Goal: Find specific page/section: Find specific page/section

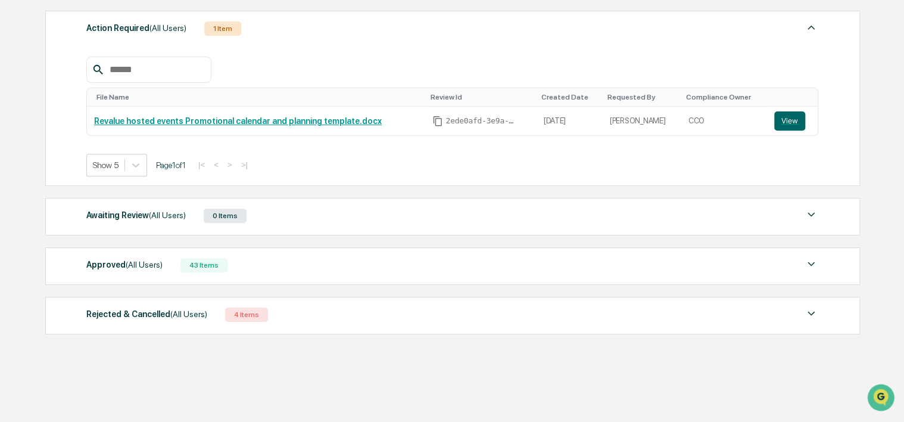
click at [167, 258] on div "Approved (All Users) 43 Items" at bounding box center [452, 265] width 732 height 17
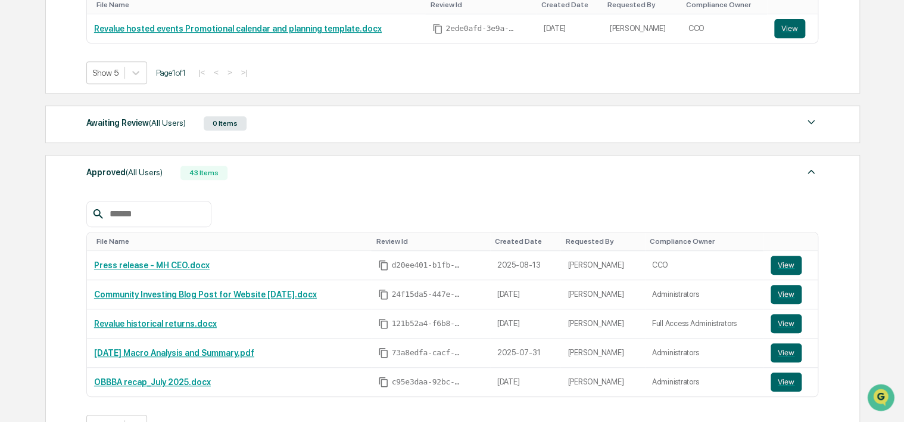
scroll to position [261, 0]
click at [787, 263] on button "View" at bounding box center [786, 264] width 31 height 19
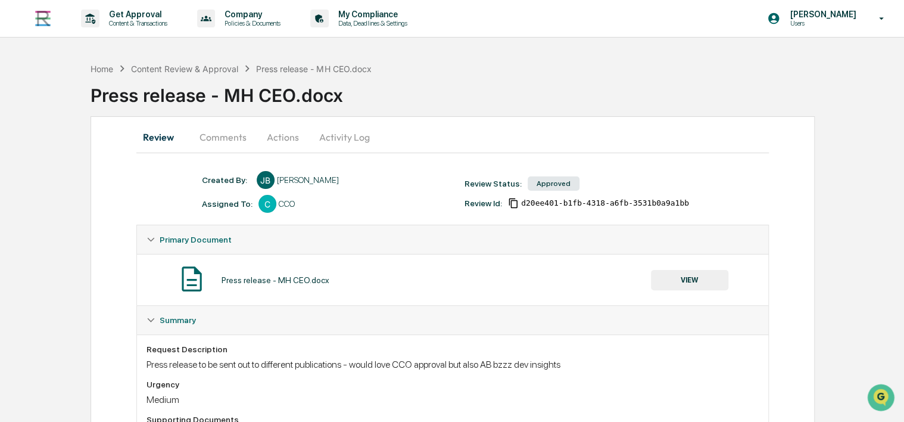
click at [225, 143] on button "Comments" at bounding box center [223, 137] width 66 height 29
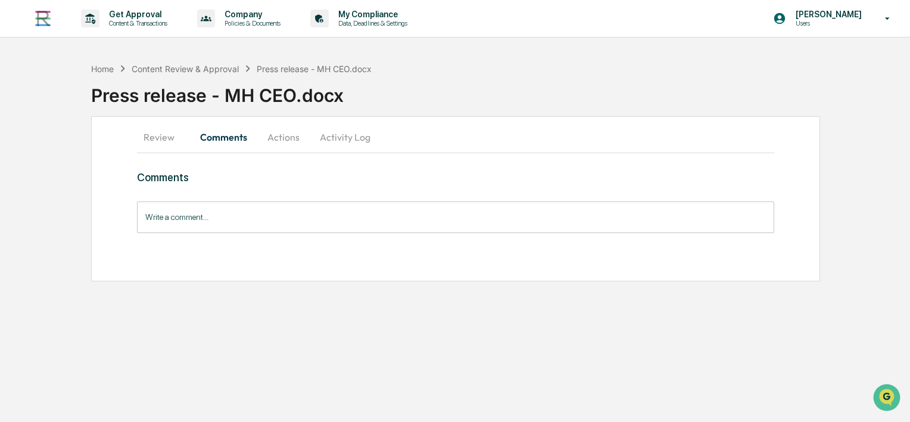
click at [290, 138] on button "Actions" at bounding box center [284, 137] width 54 height 29
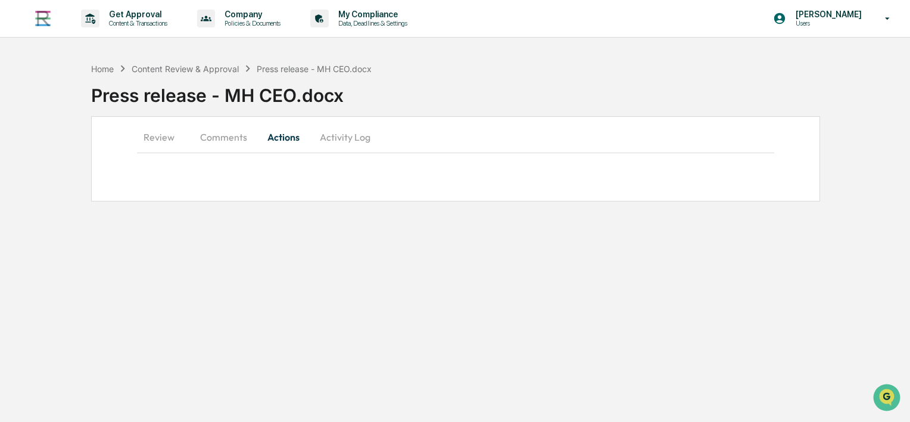
click at [352, 139] on button "Activity Log" at bounding box center [345, 137] width 70 height 29
